Goal: Task Accomplishment & Management: Complete application form

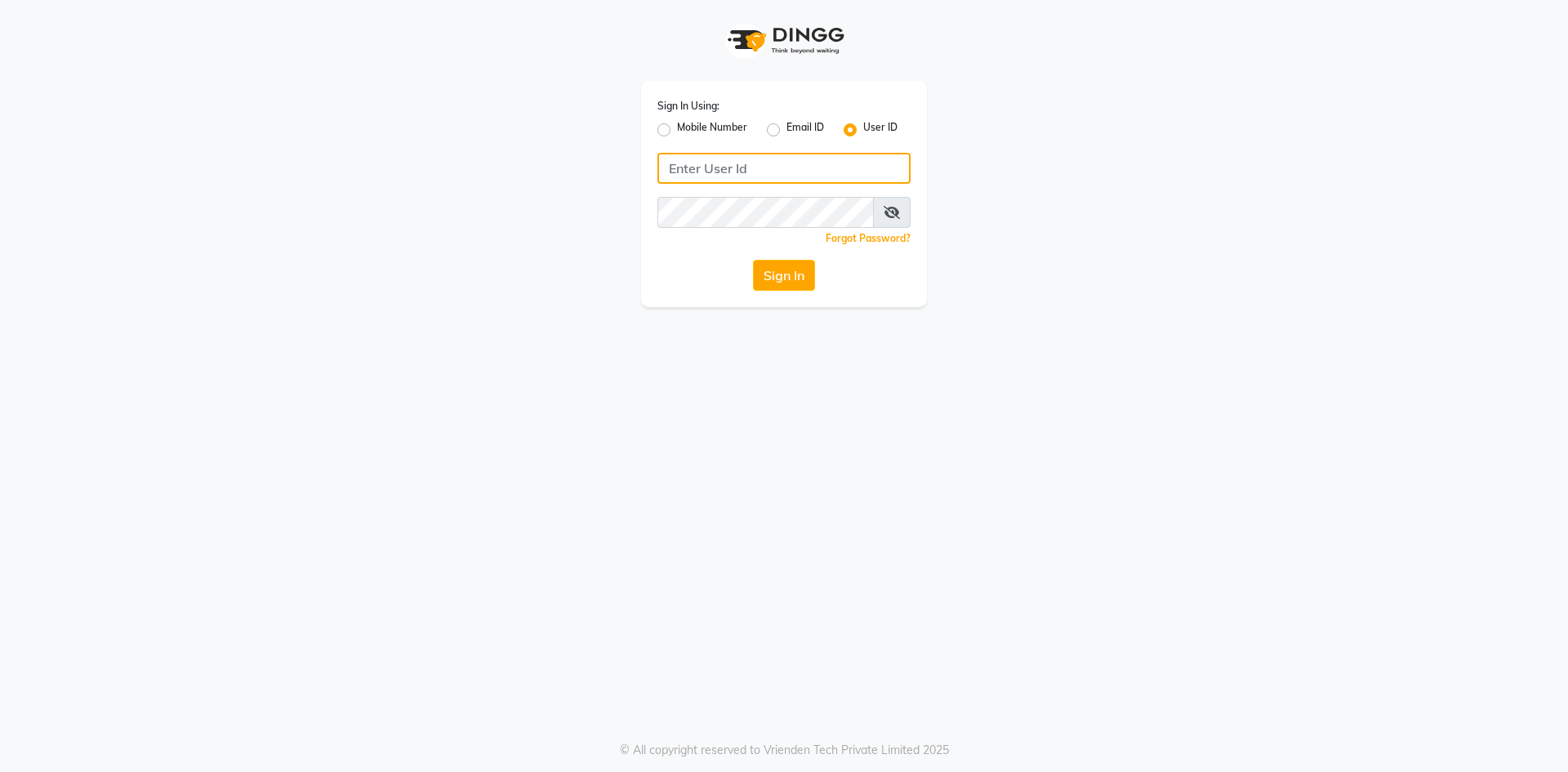
click at [774, 166] on input "Username" at bounding box center [784, 168] width 253 height 31
type input "evoketattoo"
click at [753, 260] on button "Sign In" at bounding box center [784, 275] width 62 height 31
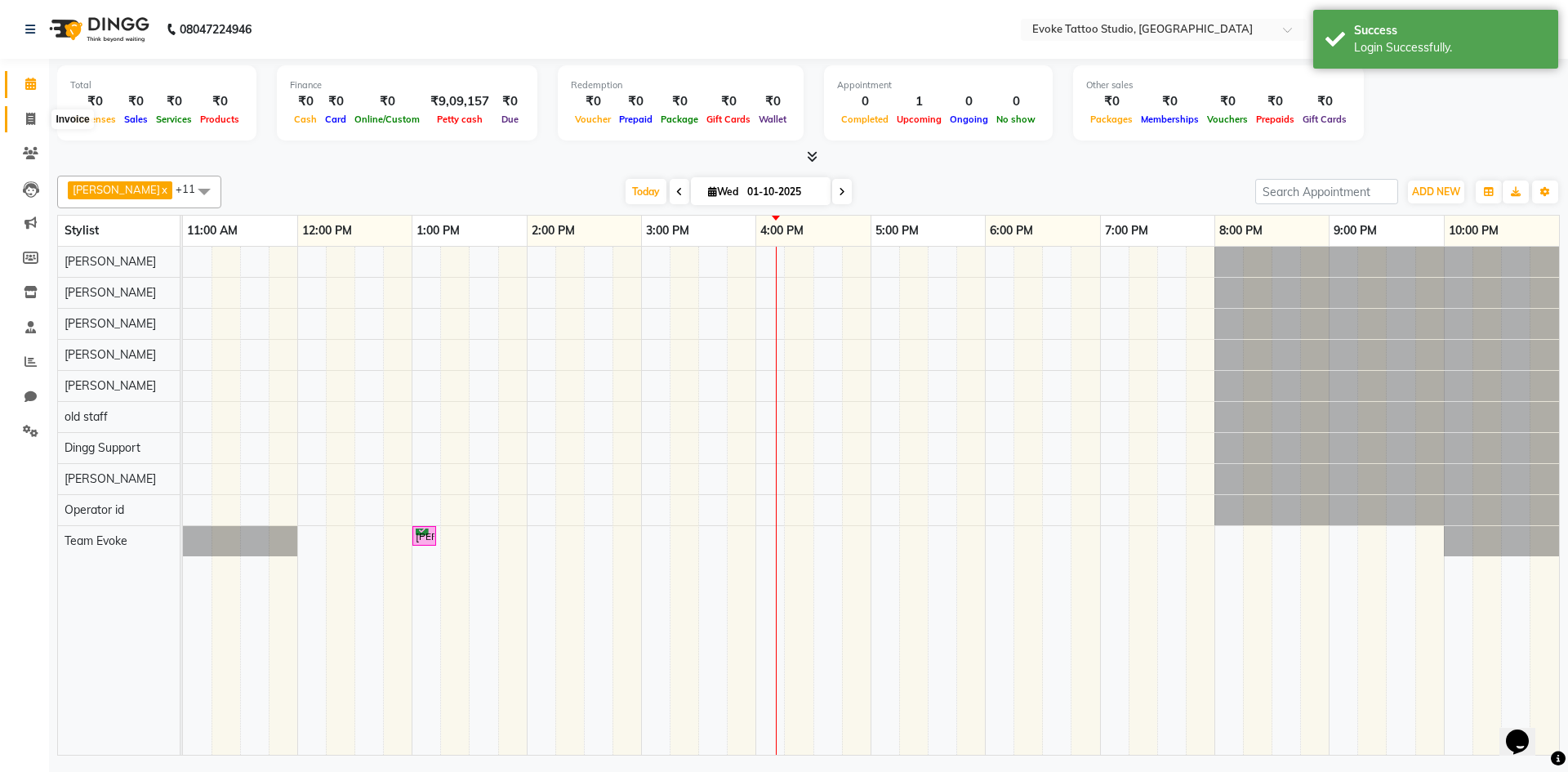
click at [29, 118] on icon at bounding box center [31, 119] width 9 height 12
select select "7461"
select select "service"
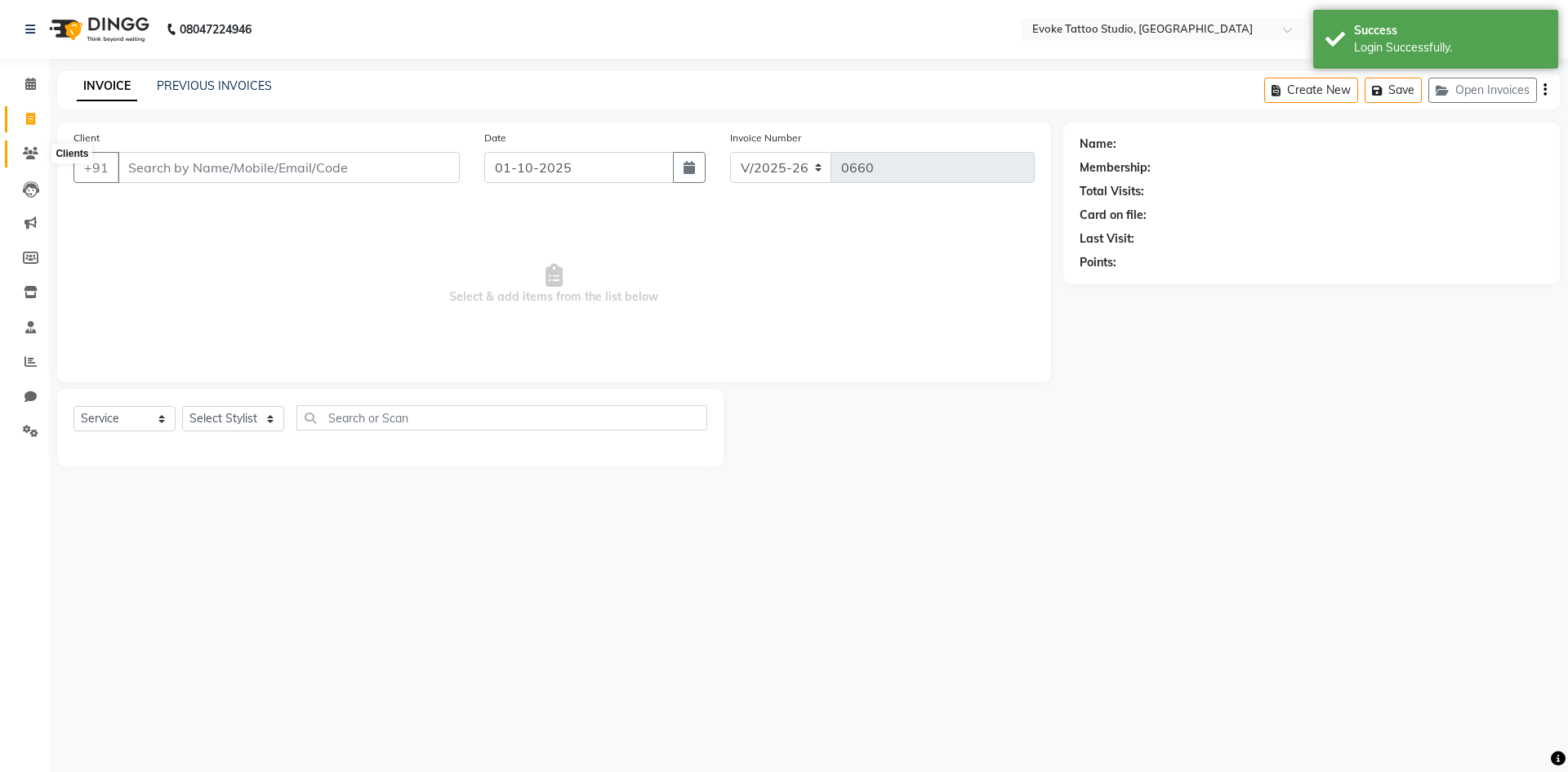
click at [23, 153] on icon at bounding box center [30, 153] width 15 height 12
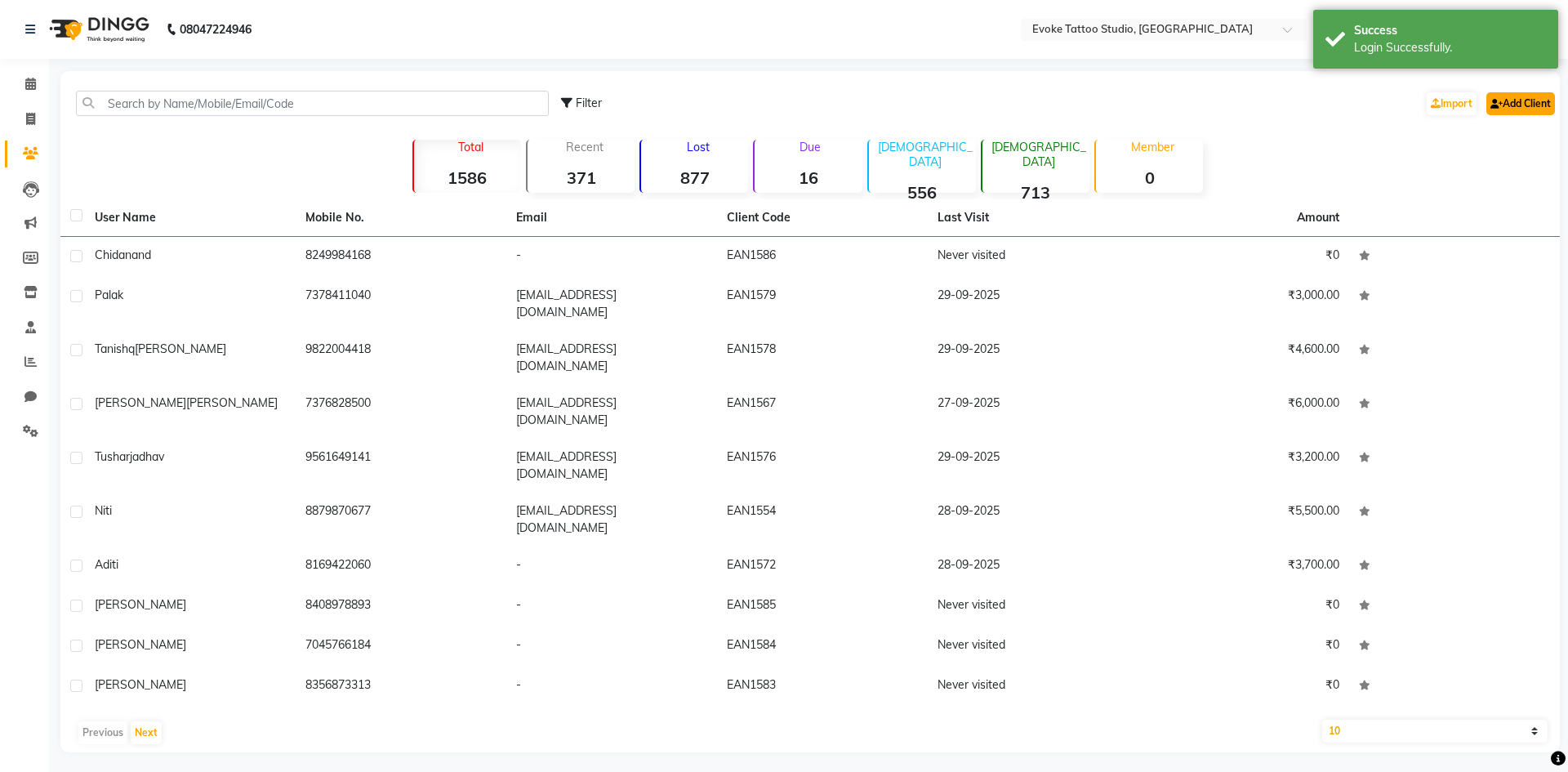
click at [1539, 102] on link "Add Client" at bounding box center [1521, 104] width 69 height 23
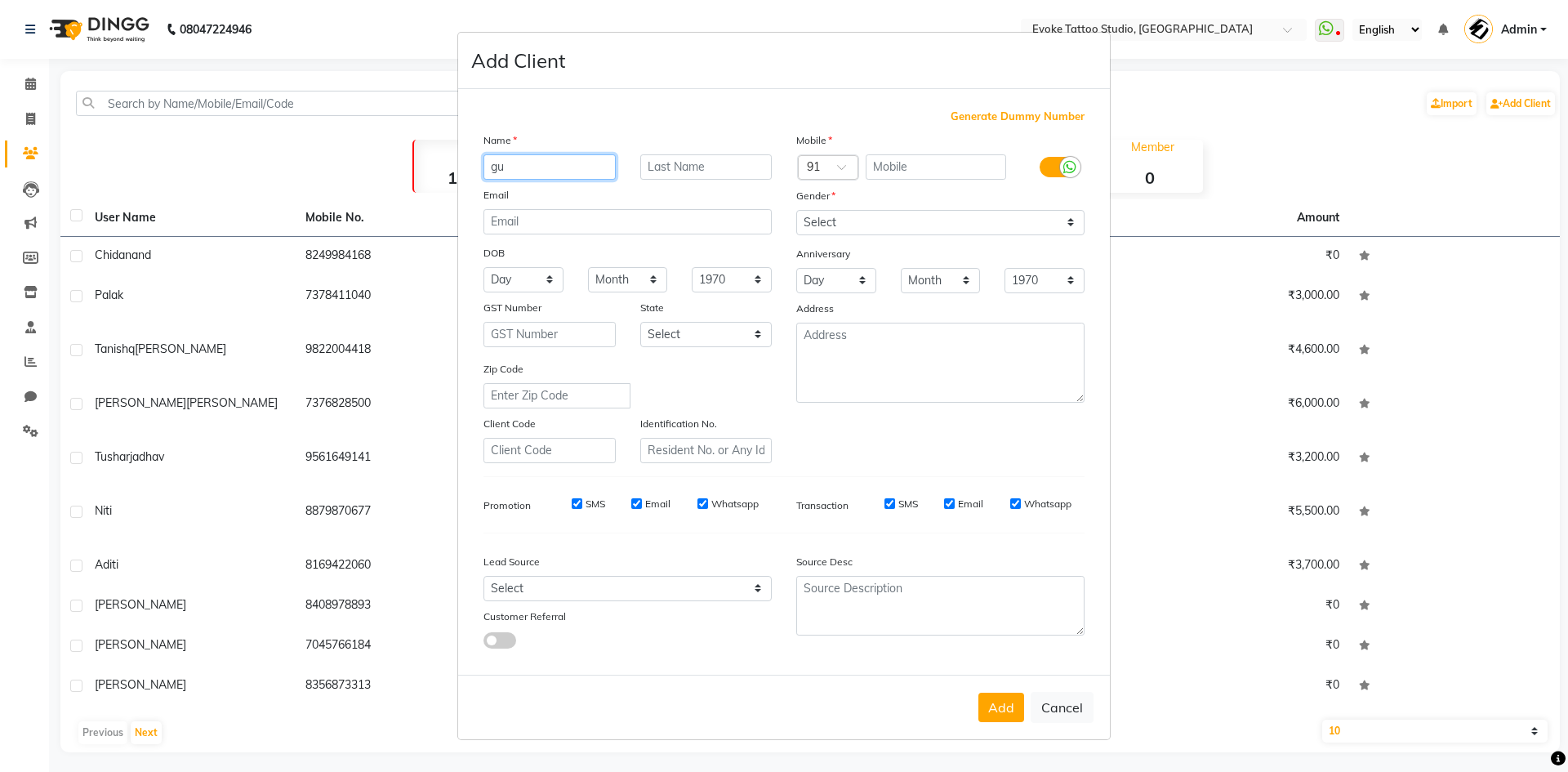
drag, startPoint x: 524, startPoint y: 164, endPoint x: 445, endPoint y: 150, distance: 80.2
click at [445, 150] on ngb-modal-window "Add Client Generate Dummy Number Name gu Email DOB Day 01 02 03 04 05 06 07 08 …" at bounding box center [784, 386] width 1568 height 772
type input "Gauri"
click at [951, 163] on input "text" at bounding box center [936, 167] width 141 height 25
type input "7033358995"
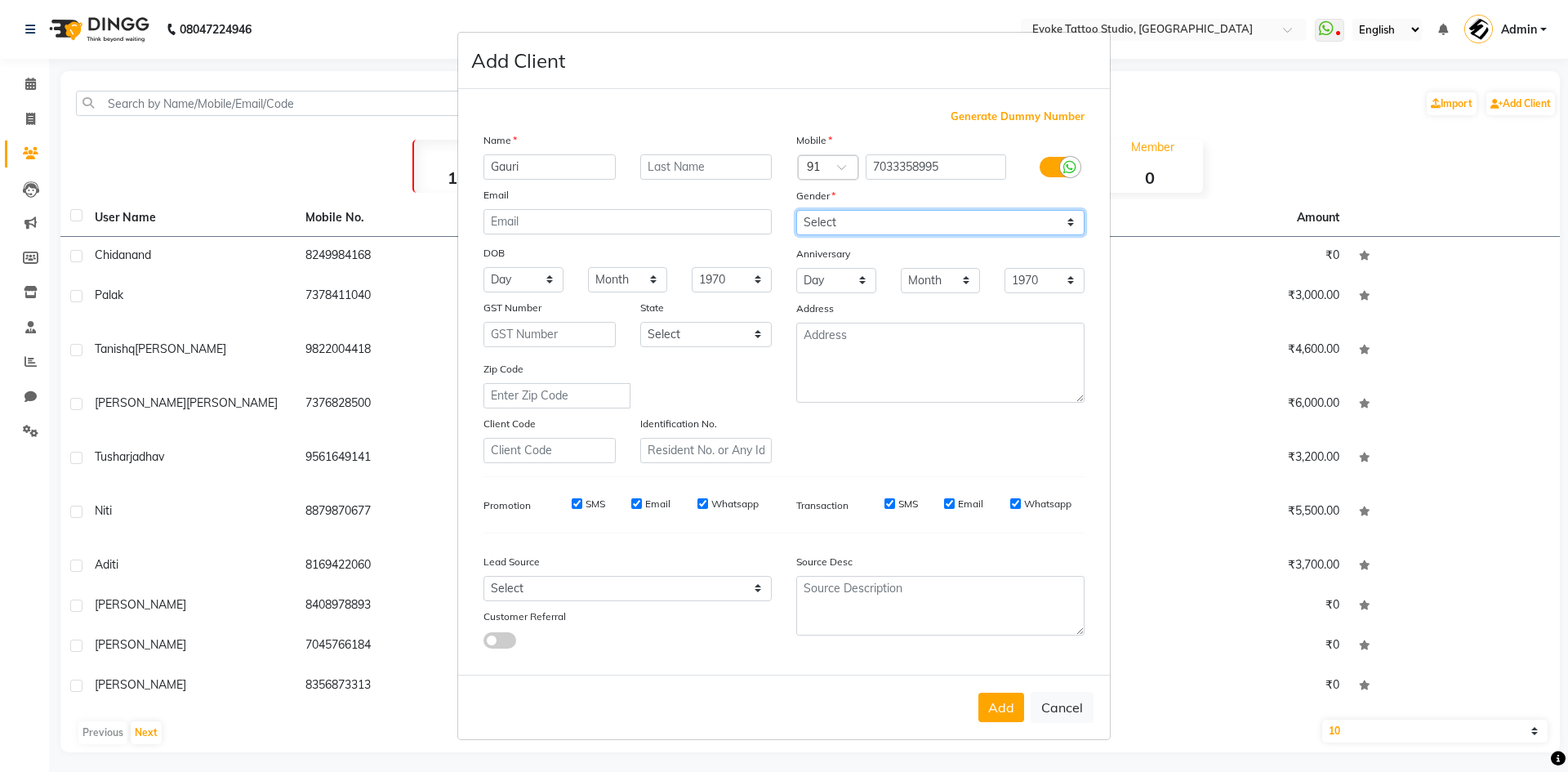
click at [835, 220] on select "Select [DEMOGRAPHIC_DATA] [DEMOGRAPHIC_DATA] Other Prefer Not To Say" at bounding box center [941, 222] width 288 height 25
select select "[DEMOGRAPHIC_DATA]"
click at [797, 210] on select "Select [DEMOGRAPHIC_DATA] [DEMOGRAPHIC_DATA] Other Prefer Not To Say" at bounding box center [941, 222] width 288 height 25
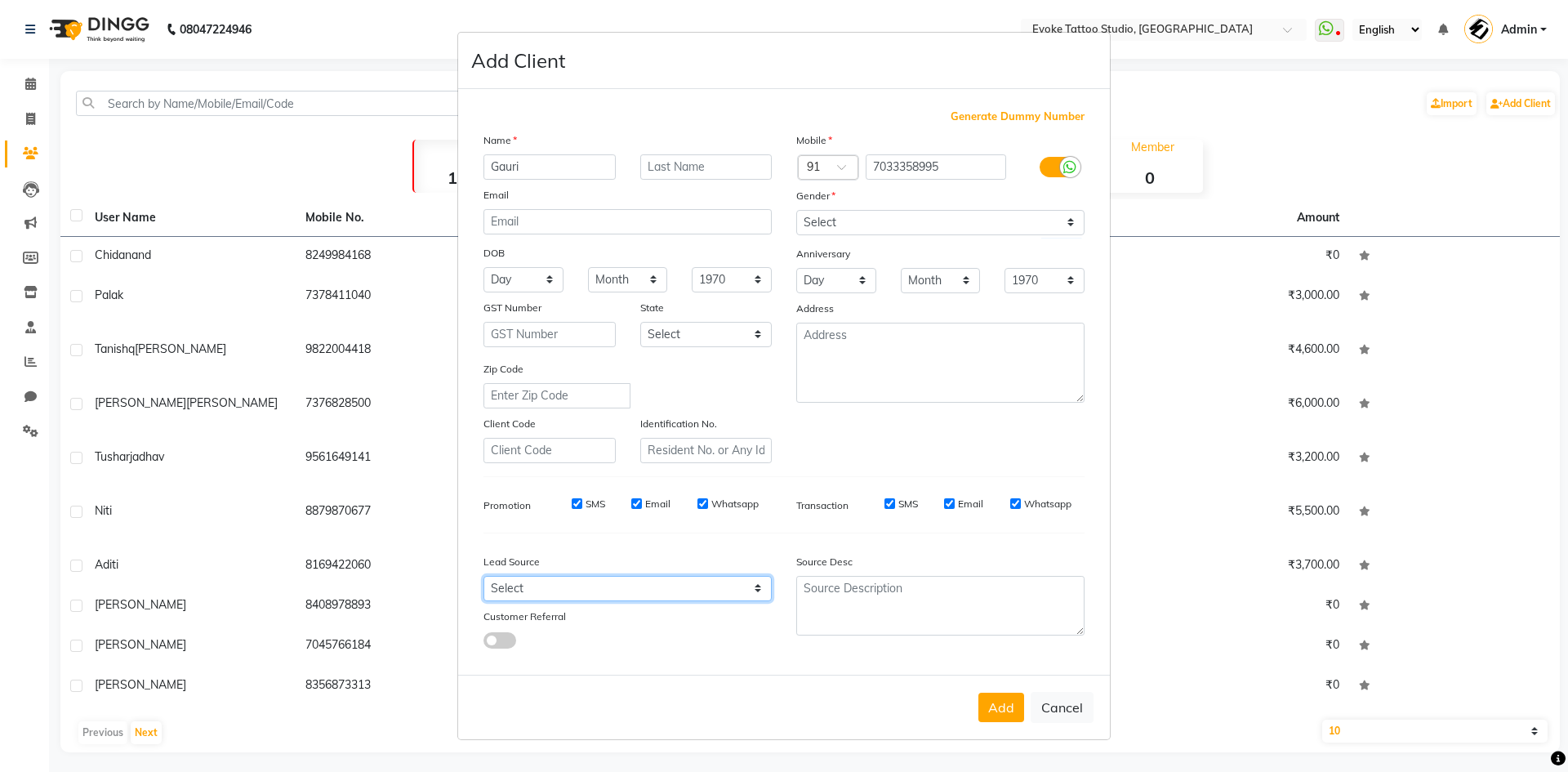
click at [571, 594] on select "Select Walk-in Referral Internet Friend Word of Mouth Advertisement Facebook Ju…" at bounding box center [627, 587] width 288 height 25
select select "50825"
click at [483, 575] on select "Select Walk-in Referral Internet Friend Word of Mouth Advertisement Facebook Ju…" at bounding box center [627, 587] width 288 height 25
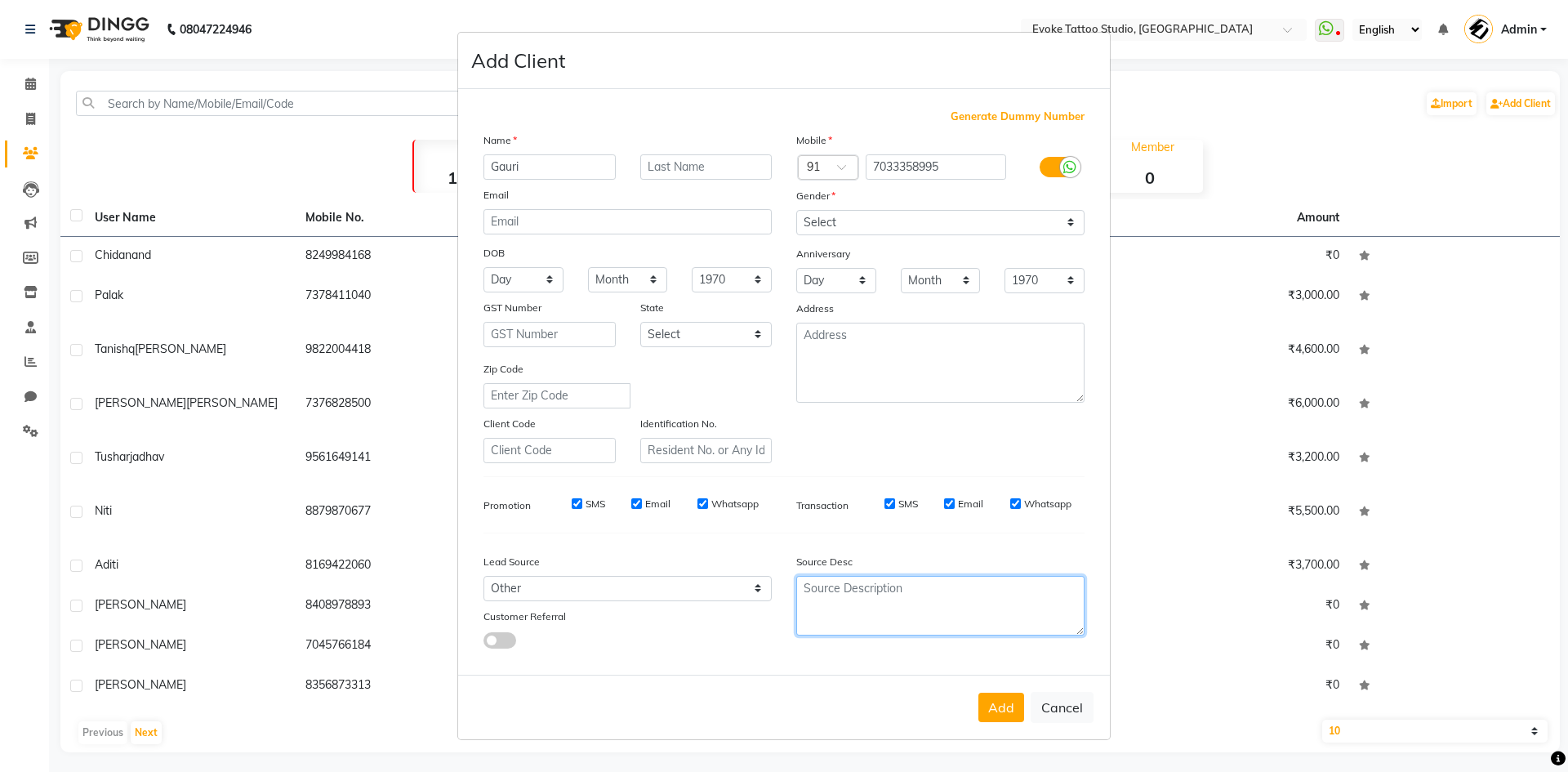
click at [841, 595] on textarea at bounding box center [941, 604] width 288 height 59
type textarea "client reference"
click at [641, 554] on div "Lead Source" at bounding box center [627, 564] width 313 height 23
click at [930, 551] on div "Source Desc client reference" at bounding box center [941, 597] width 313 height 102
click at [1008, 716] on button "Add" at bounding box center [1001, 707] width 46 height 29
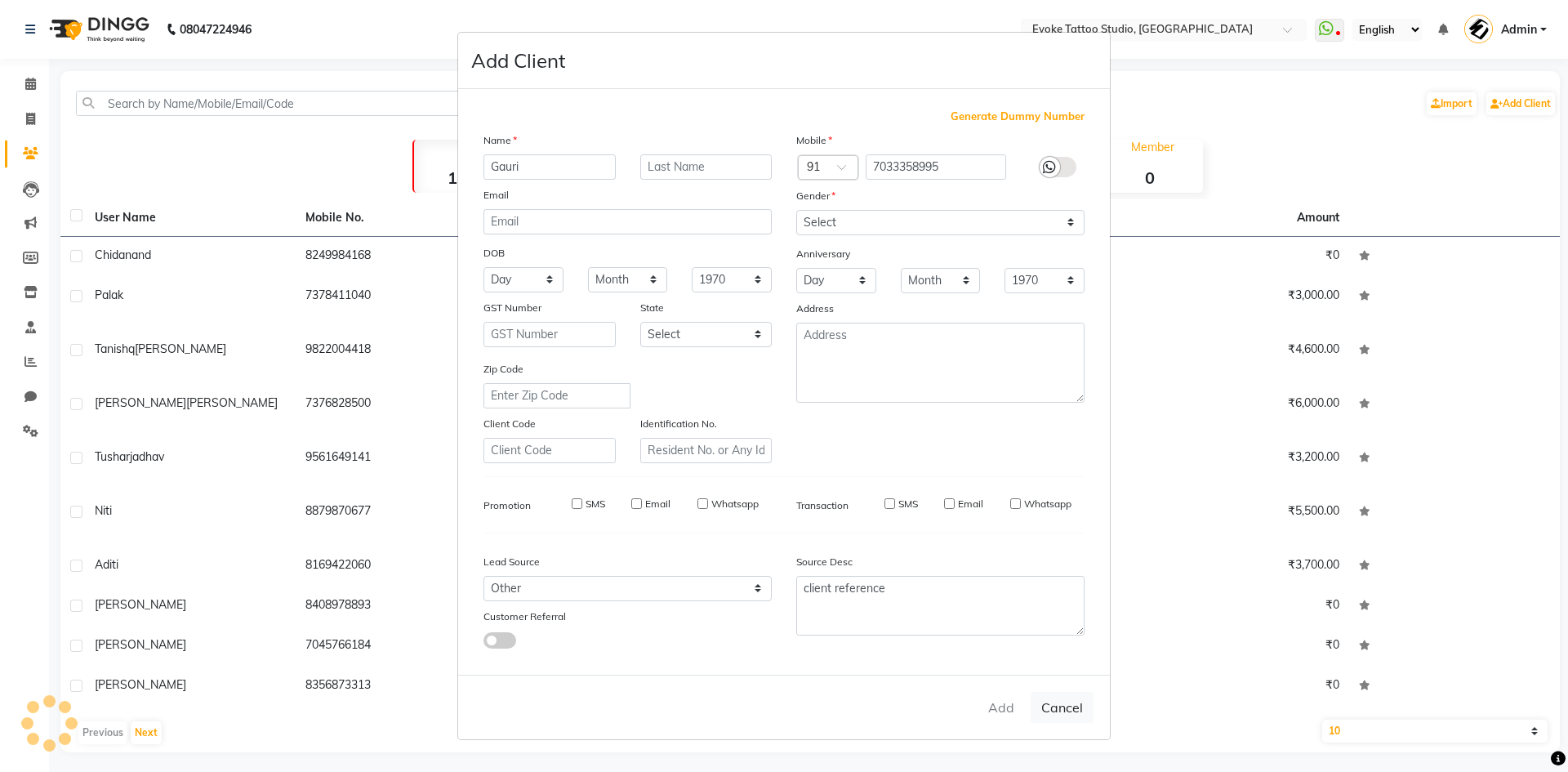
select select
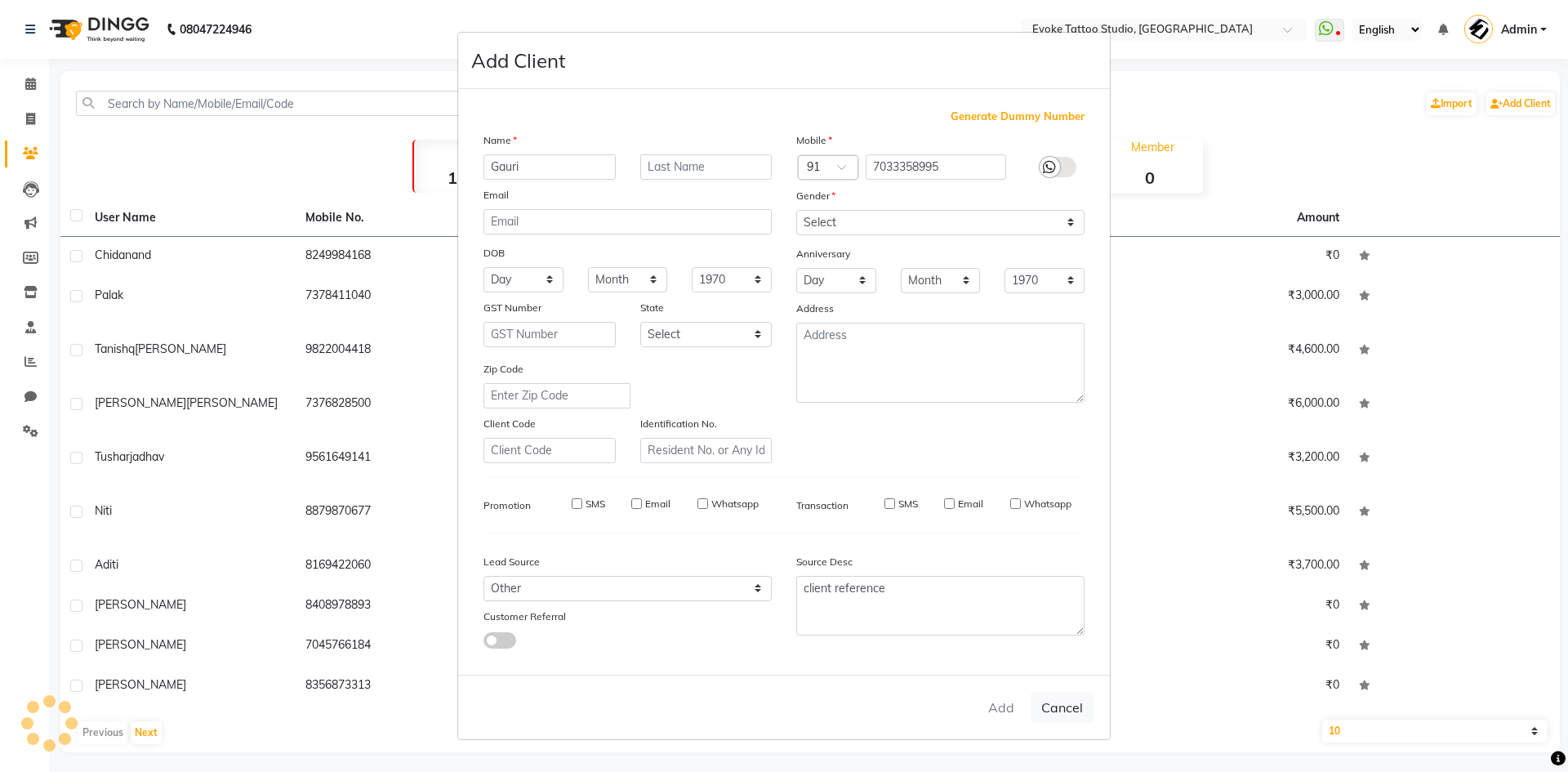
select select
checkbox input "false"
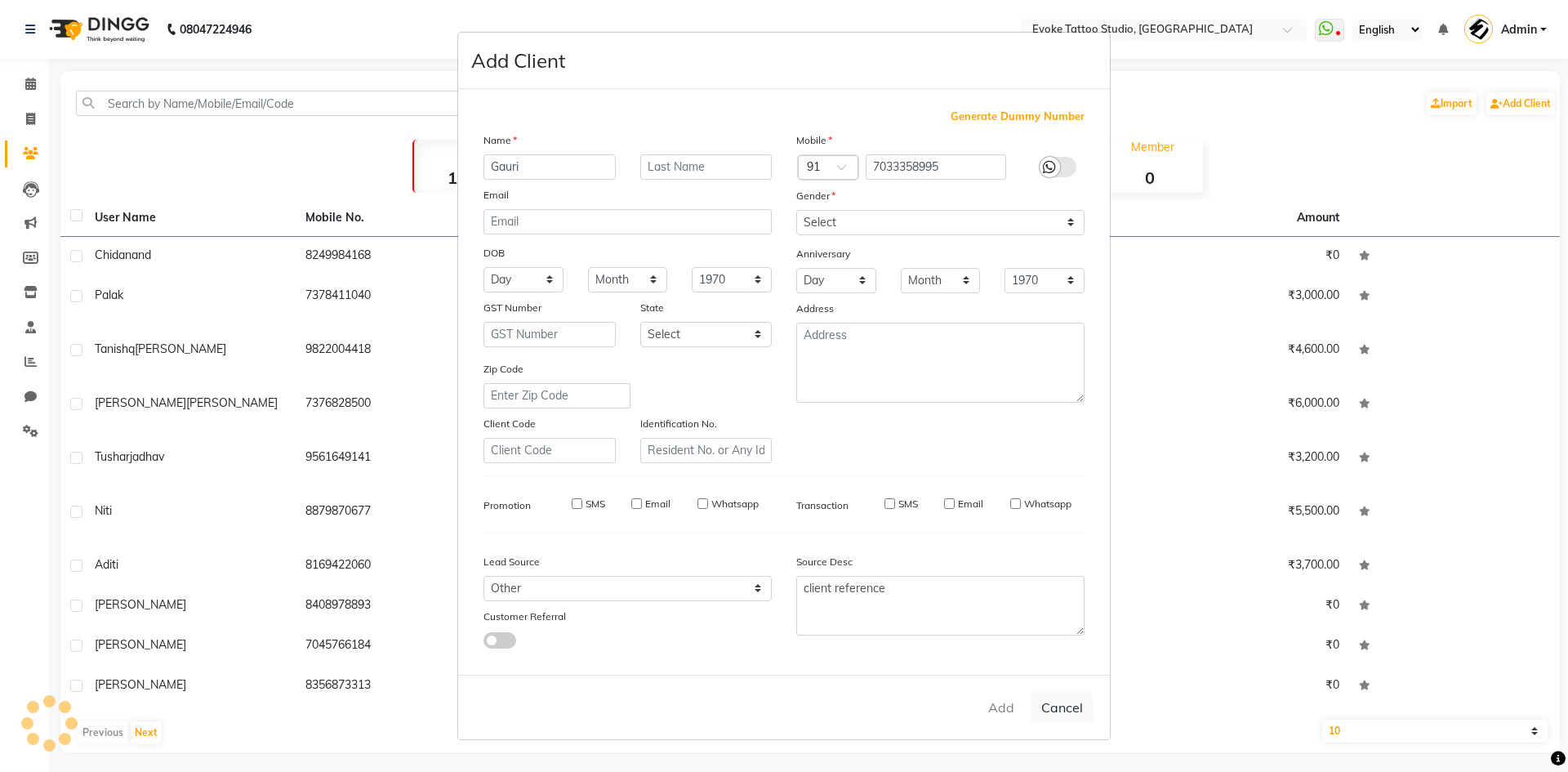
checkbox input "false"
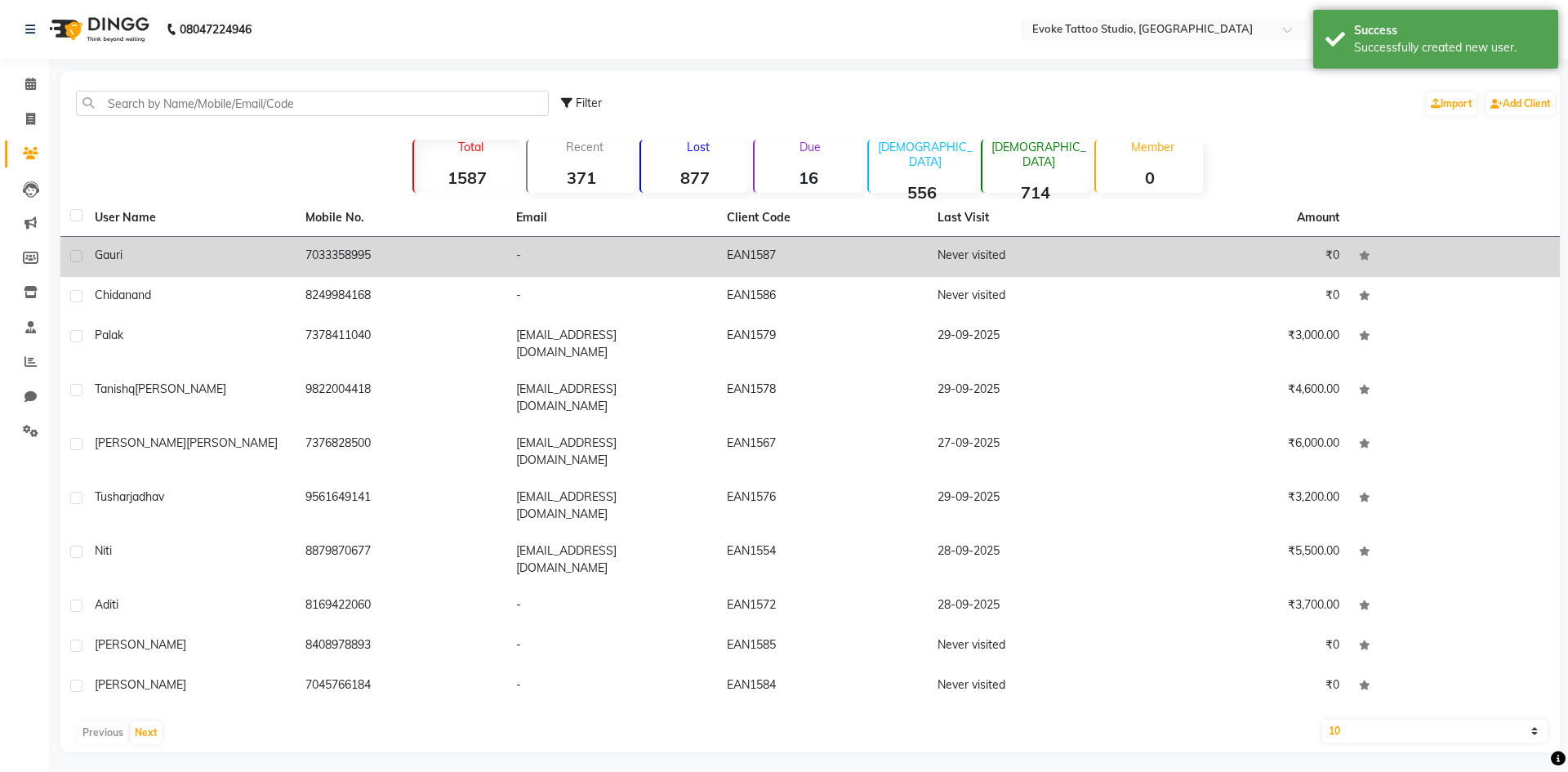
click at [185, 256] on div "Gauri" at bounding box center [190, 255] width 191 height 17
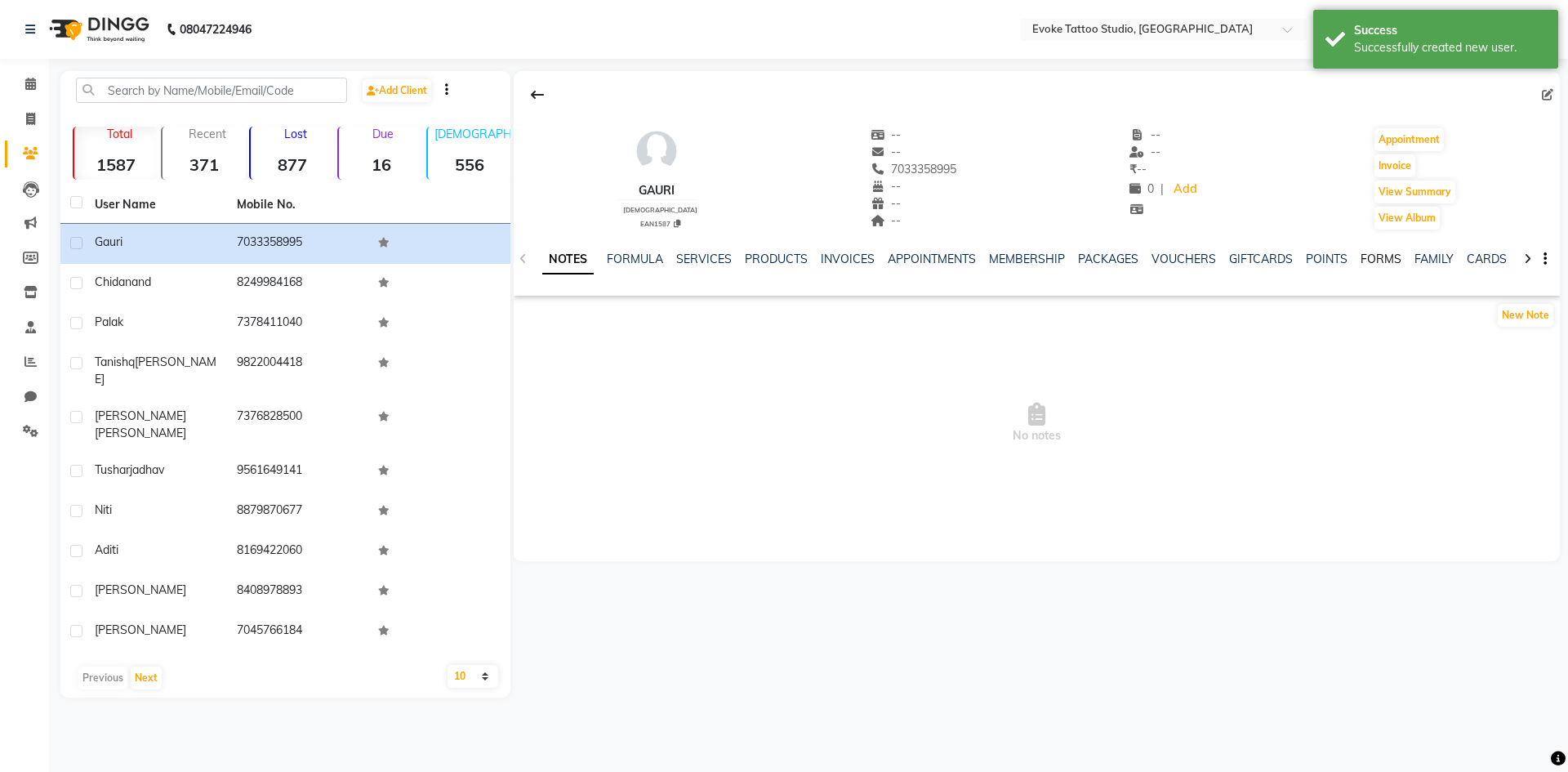
click at [1373, 257] on link "FORMS" at bounding box center [1381, 259] width 40 height 15
click at [593, 315] on button "Request New Form" at bounding box center [573, 314] width 117 height 25
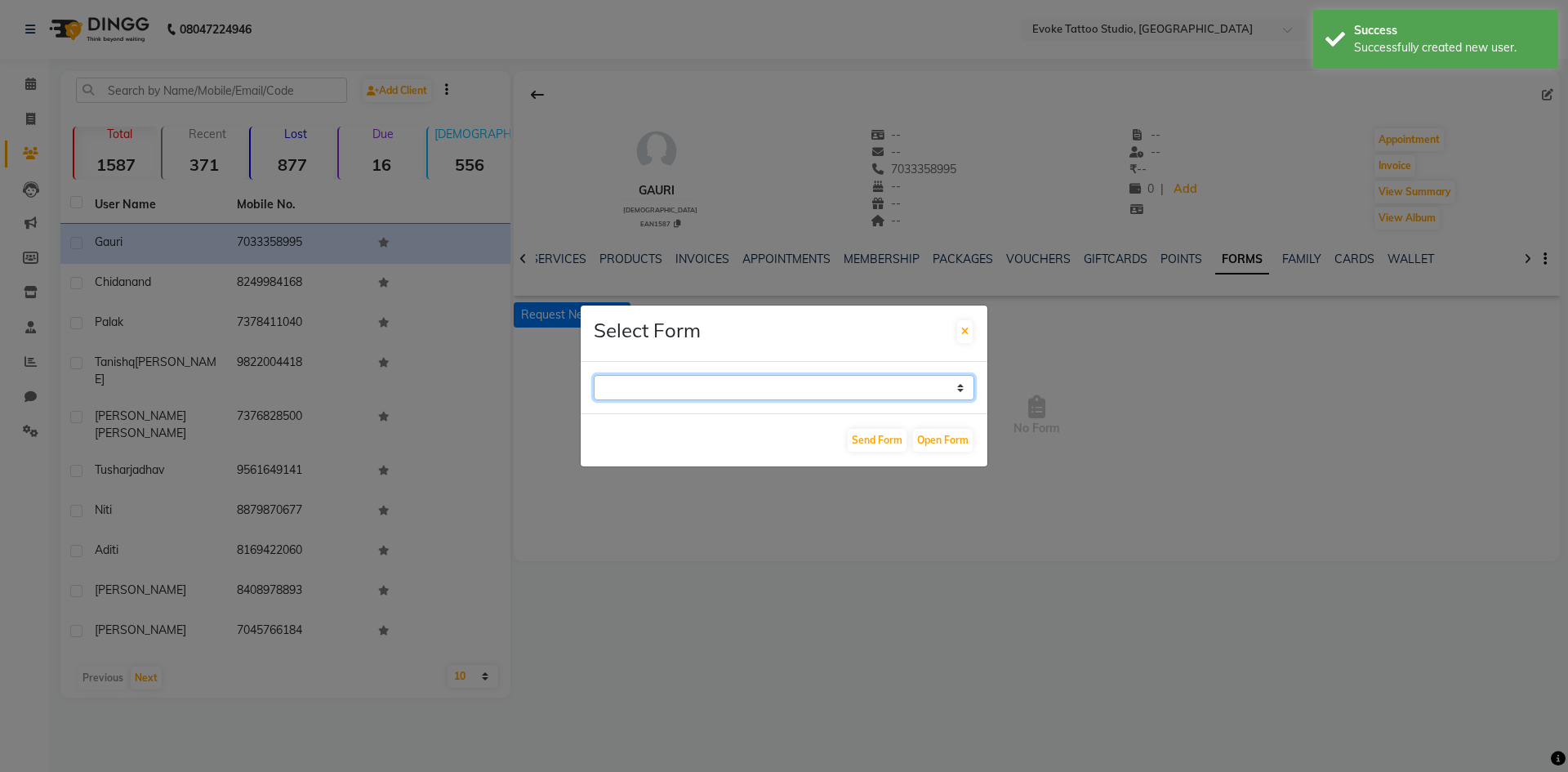
click at [641, 390] on select "Repeat Customer Consent Form Tattoo & Piercing Consent Form" at bounding box center [784, 387] width 380 height 25
select select "194"
click at [594, 375] on select "Repeat Customer Consent Form Tattoo & Piercing Consent Form" at bounding box center [784, 387] width 380 height 25
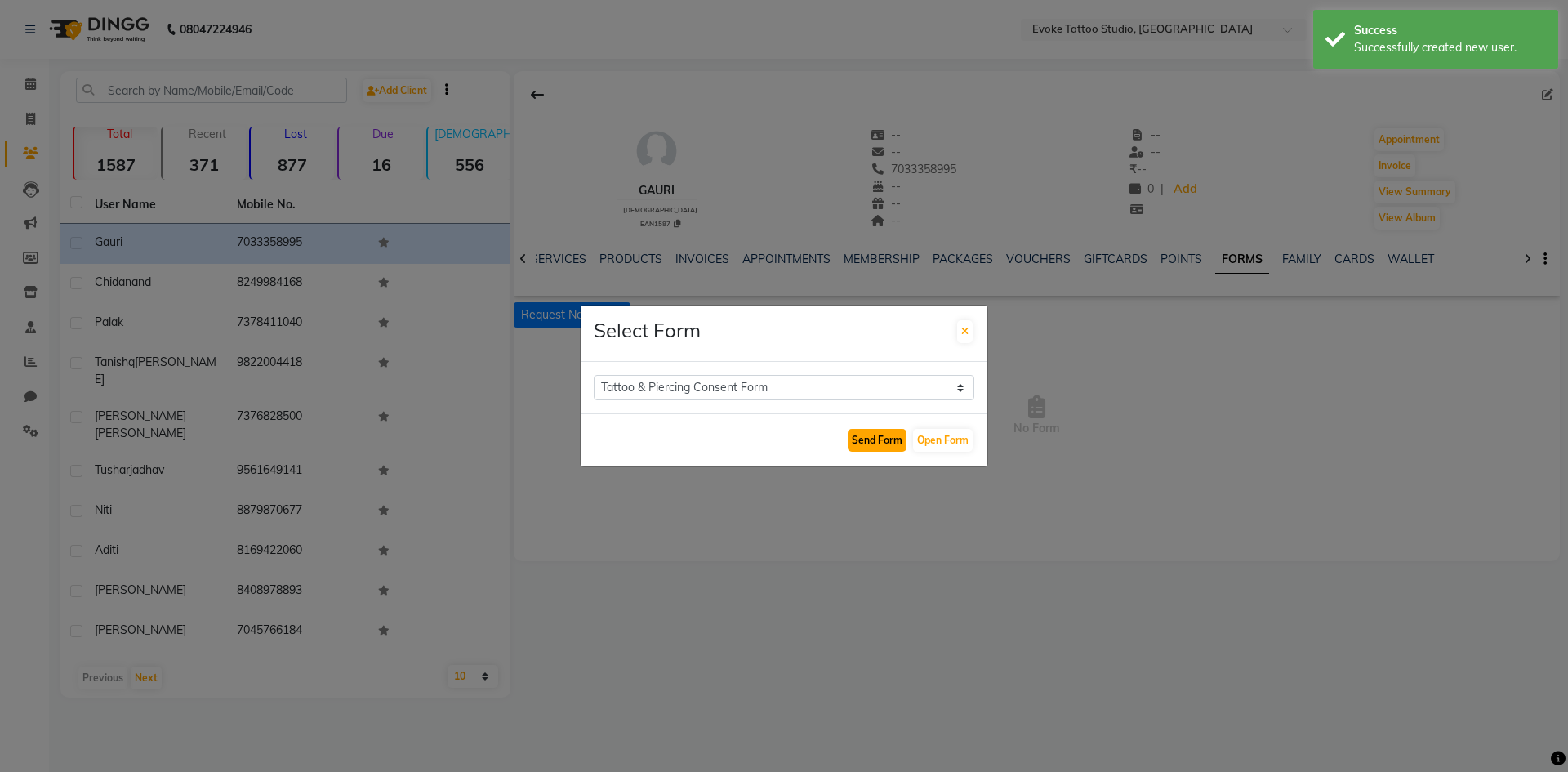
click at [887, 442] on button "Send Form" at bounding box center [877, 440] width 58 height 23
select select
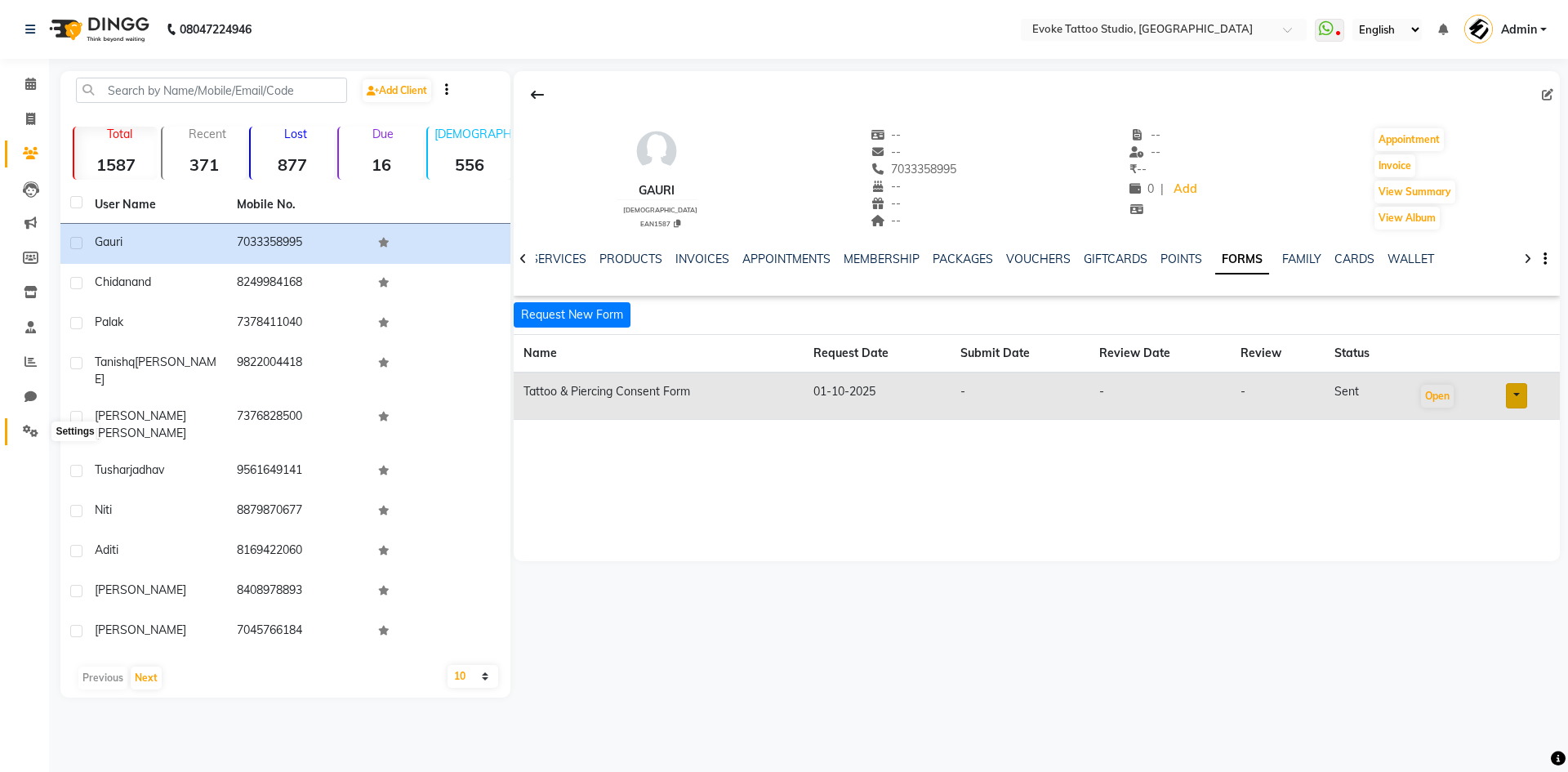
click at [21, 428] on span at bounding box center [30, 431] width 28 height 19
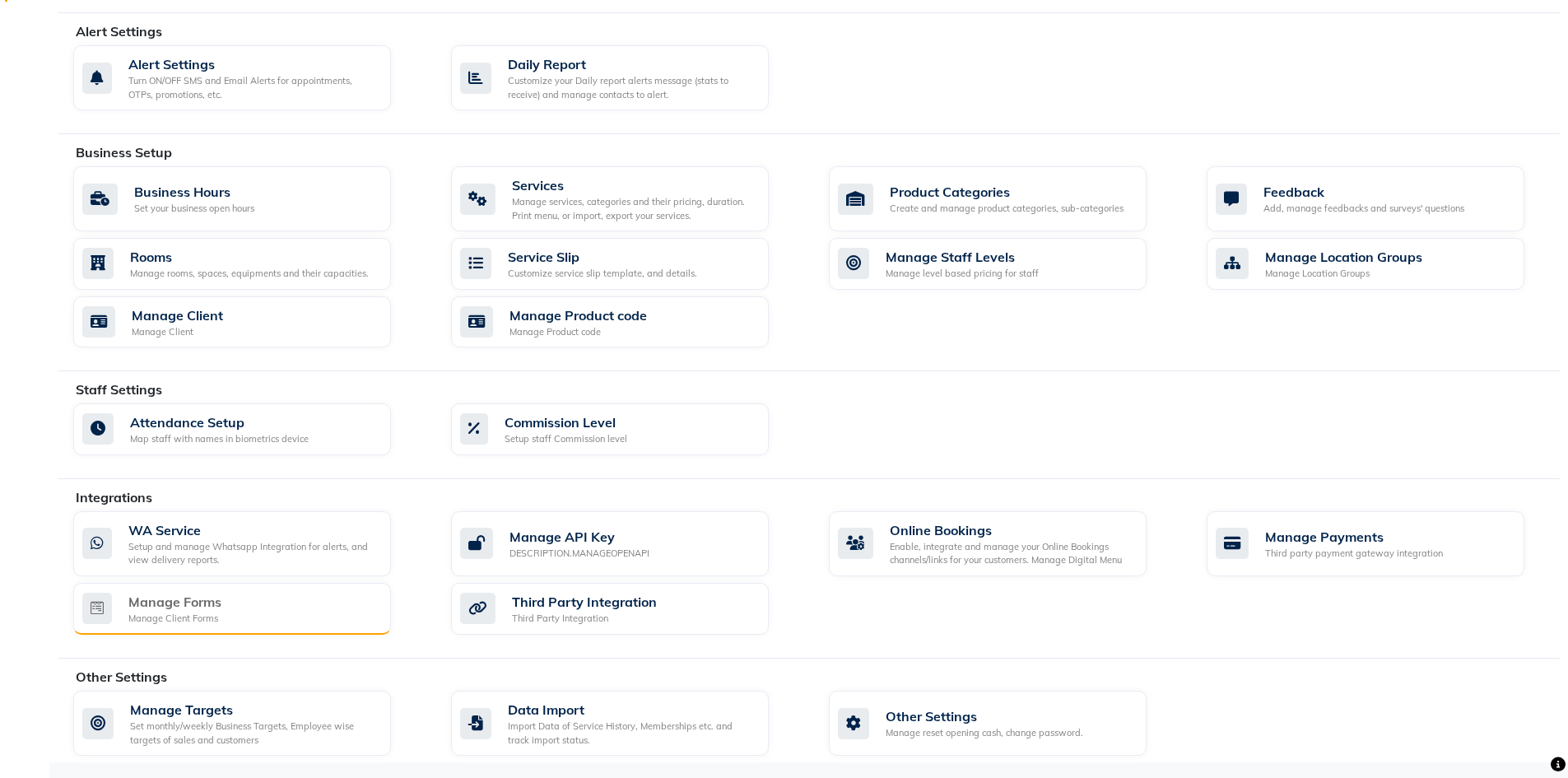
scroll to position [448, 0]
click at [188, 548] on div "Setup and manage Whatsapp Integration for alerts, and view delivery reports." at bounding box center [252, 552] width 250 height 28
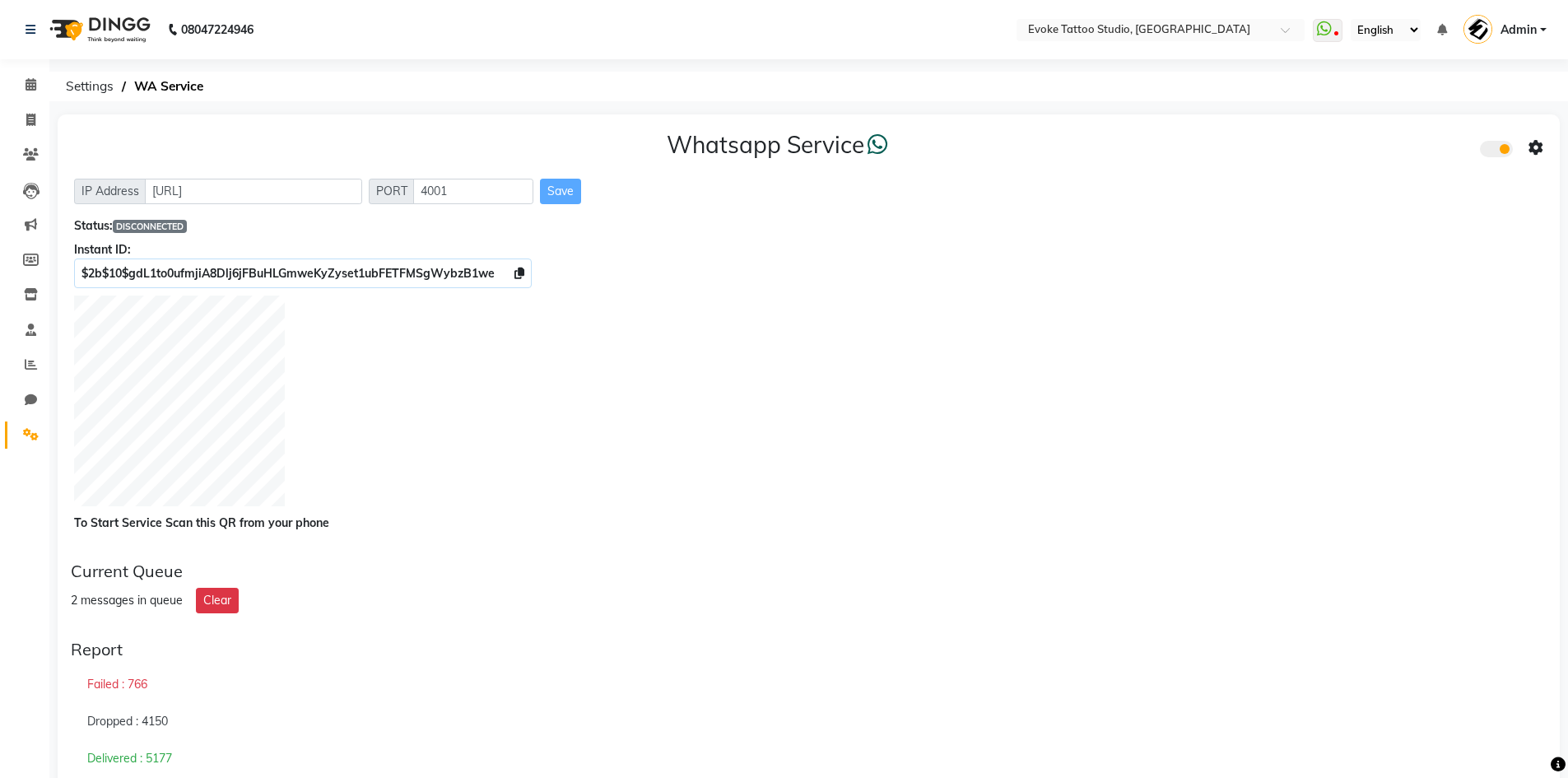
click at [803, 429] on div at bounding box center [809, 402] width 1469 height 215
